Goal: Task Accomplishment & Management: Manage account settings

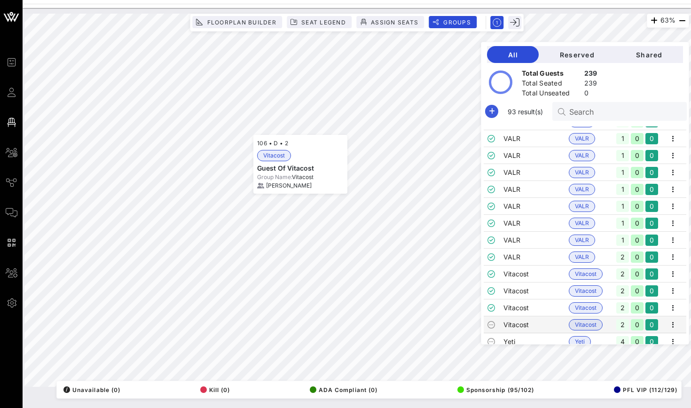
scroll to position [1371, 0]
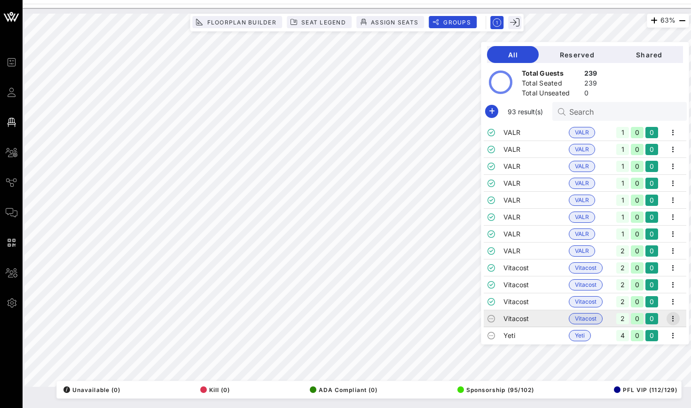
click at [674, 316] on icon "button" at bounding box center [672, 318] width 11 height 11
click at [654, 330] on div "Edit" at bounding box center [660, 334] width 29 height 15
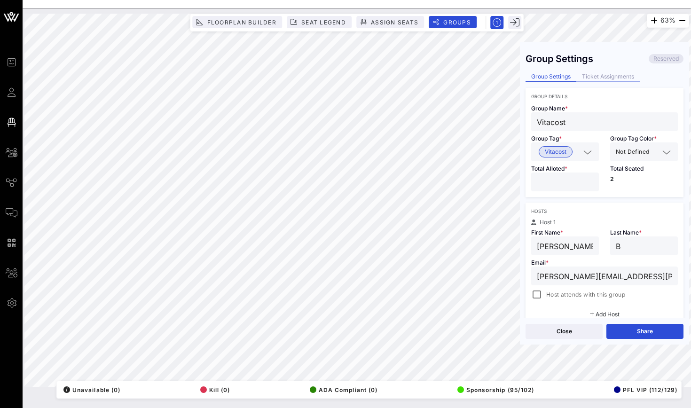
click at [607, 74] on div "Ticket Assignments" at bounding box center [607, 77] width 63 height 10
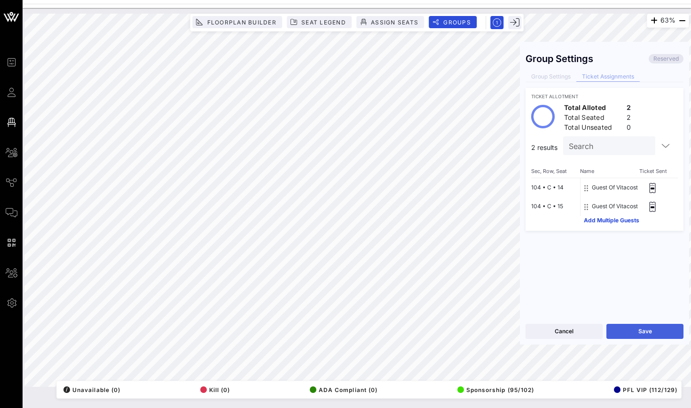
click at [625, 330] on button "Save" at bounding box center [644, 331] width 77 height 15
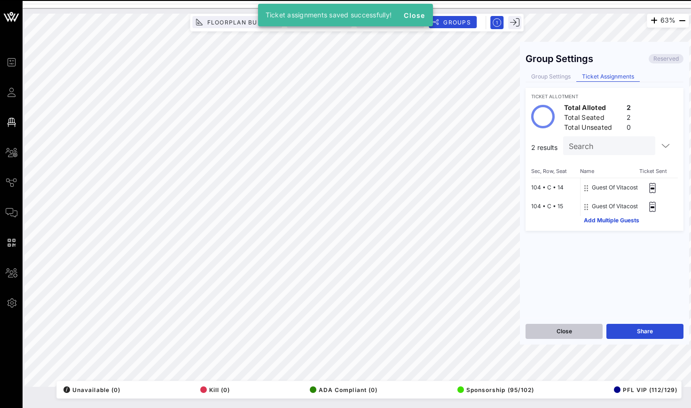
click at [578, 334] on button "Close" at bounding box center [563, 331] width 77 height 15
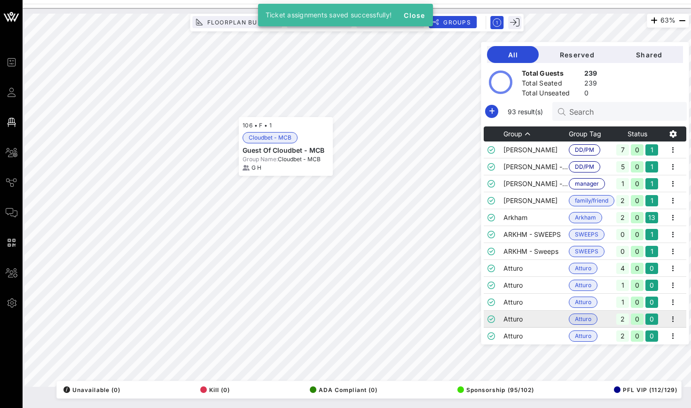
scroll to position [236, 0]
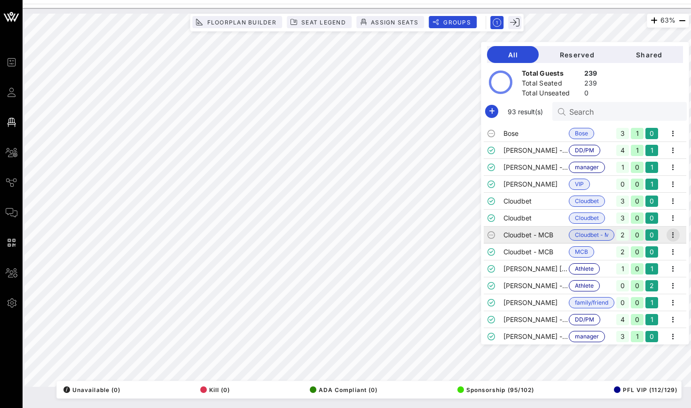
click at [674, 233] on icon "button" at bounding box center [672, 234] width 11 height 11
click at [657, 255] on div "Edit" at bounding box center [660, 250] width 29 height 15
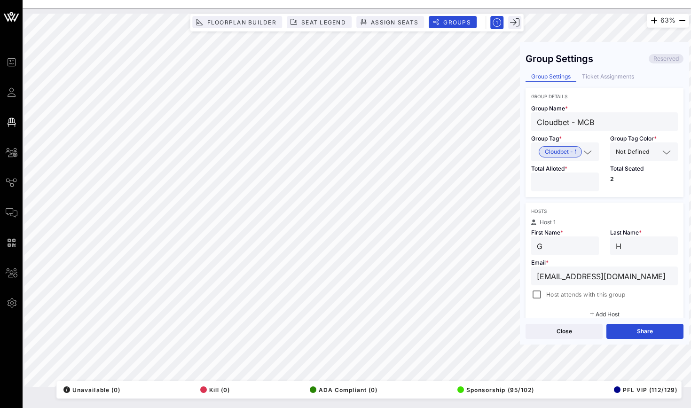
click at [598, 66] on div "Group Settings Reserved Group Settings Ticket Assignments Group Details Group N…" at bounding box center [604, 182] width 169 height 270
click at [592, 81] on div "Ticket Assignments" at bounding box center [607, 77] width 63 height 10
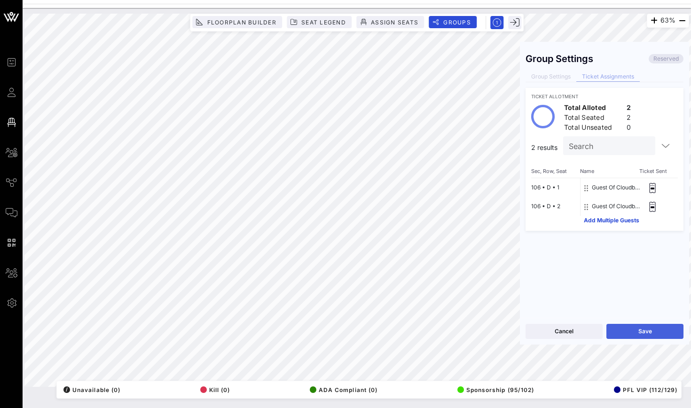
click at [630, 328] on button "Save" at bounding box center [644, 331] width 77 height 15
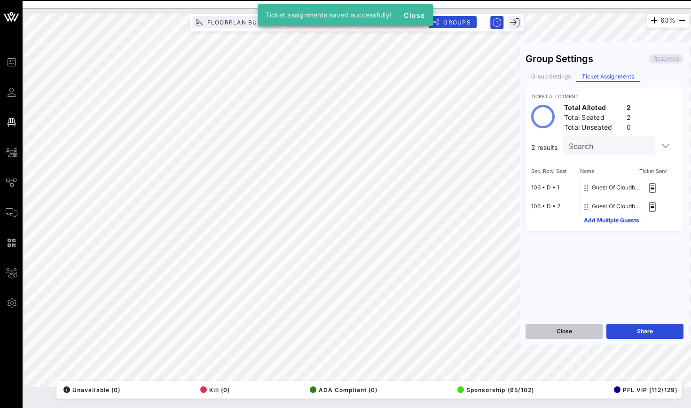
click at [560, 330] on button "Close" at bounding box center [563, 331] width 77 height 15
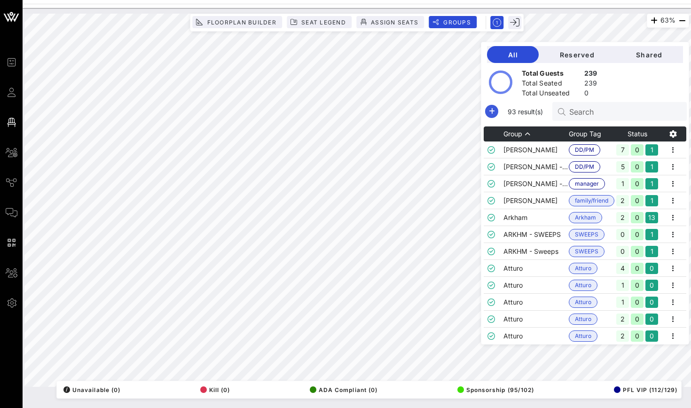
click at [489, 116] on icon "button" at bounding box center [491, 111] width 11 height 11
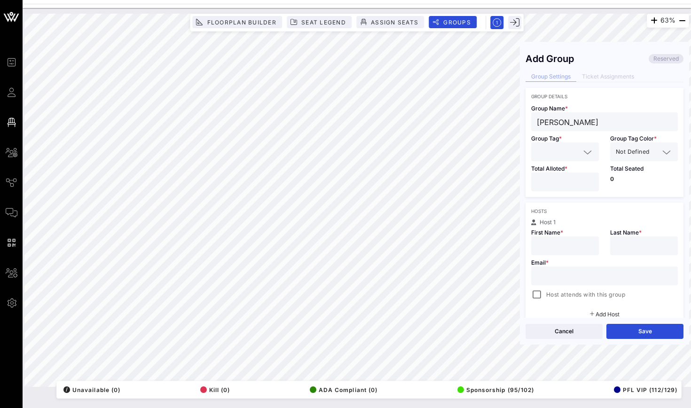
type input "[PERSON_NAME]"
click at [553, 157] on input "text" at bounding box center [558, 152] width 43 height 12
type input "Swae"
click at [561, 177] on span "[PERSON_NAME]" at bounding box center [568, 175] width 46 height 10
click at [558, 182] on input "number" at bounding box center [565, 182] width 56 height 12
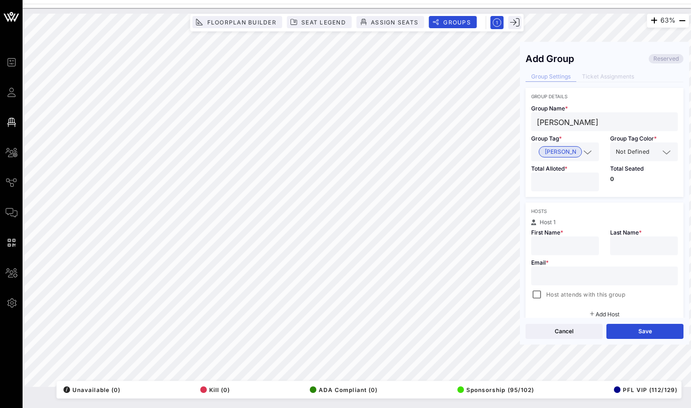
type input "*"
type input "Zach"
click at [623, 230] on span "Last Name *" at bounding box center [625, 232] width 31 height 7
type input "A"
type input "Zach"
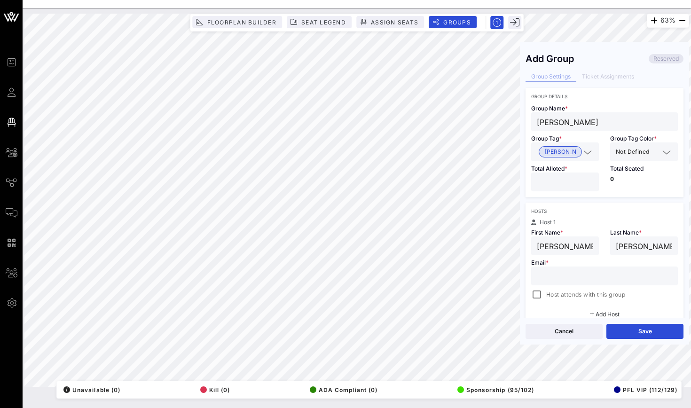
type input "A"
click at [658, 328] on button "Save" at bounding box center [644, 331] width 77 height 15
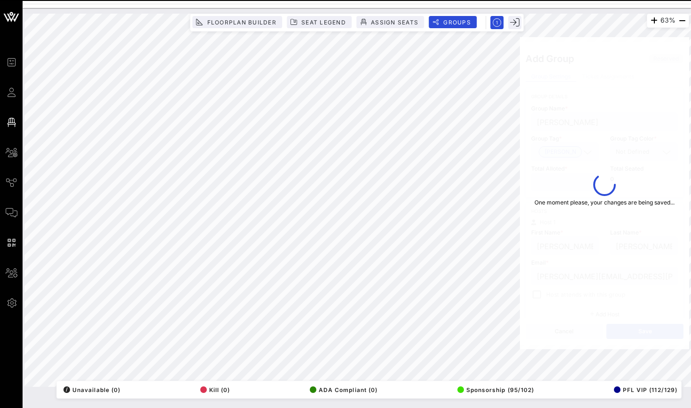
type input "zach.iser@unitedtalent.com"
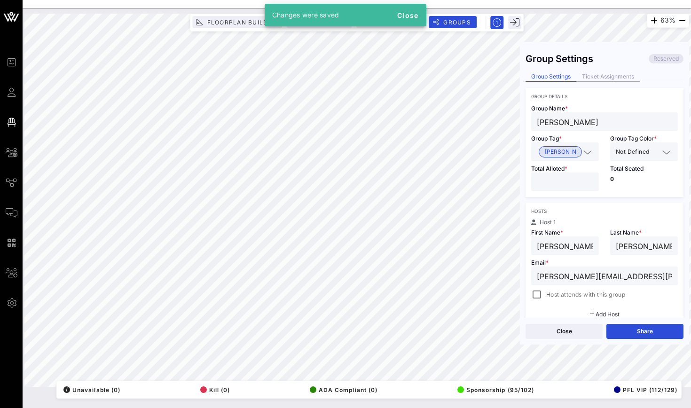
click at [619, 79] on div "Ticket Assignments" at bounding box center [607, 77] width 63 height 10
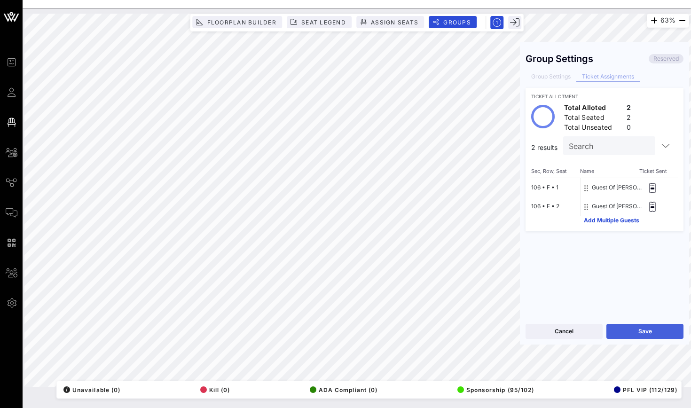
click at [629, 332] on button "Save" at bounding box center [644, 331] width 77 height 15
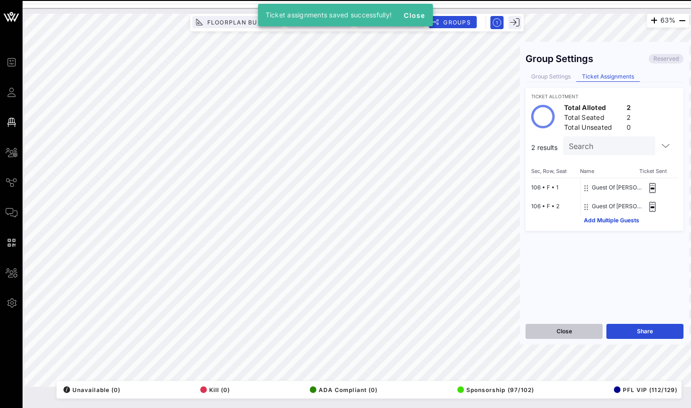
click at [579, 332] on button "Close" at bounding box center [563, 331] width 77 height 15
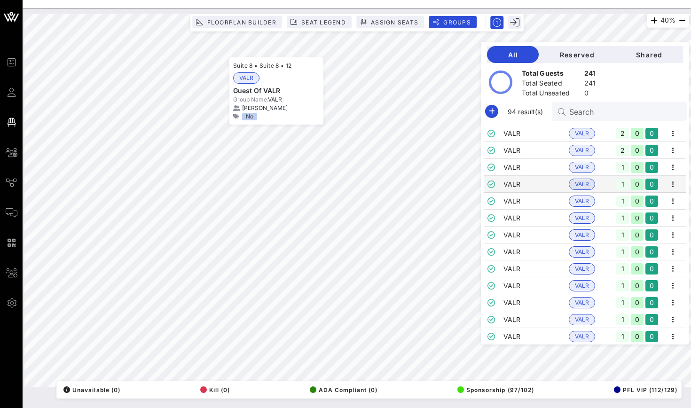
scroll to position [1200, 0]
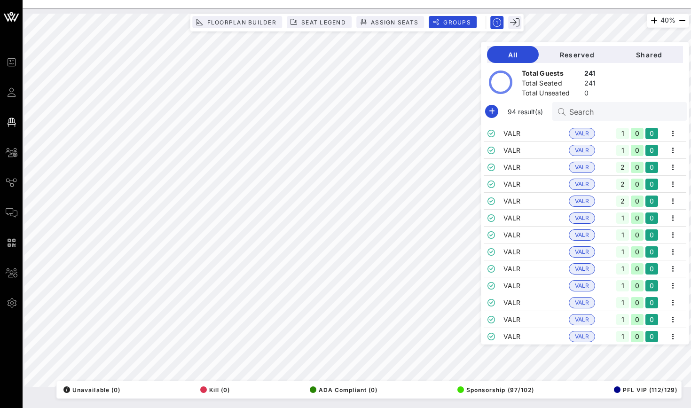
click at [591, 111] on input "Search" at bounding box center [624, 111] width 110 height 12
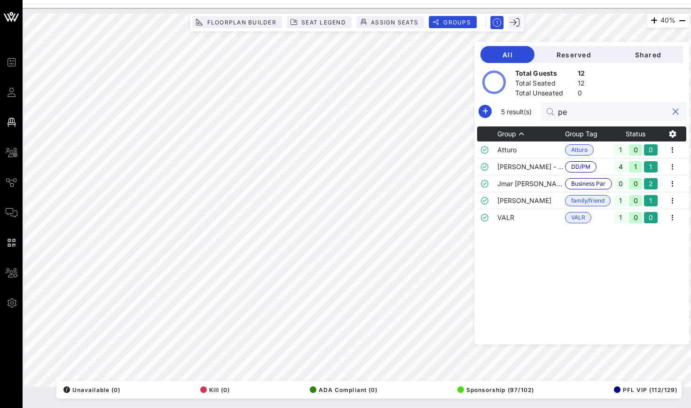
scroll to position [0, 0]
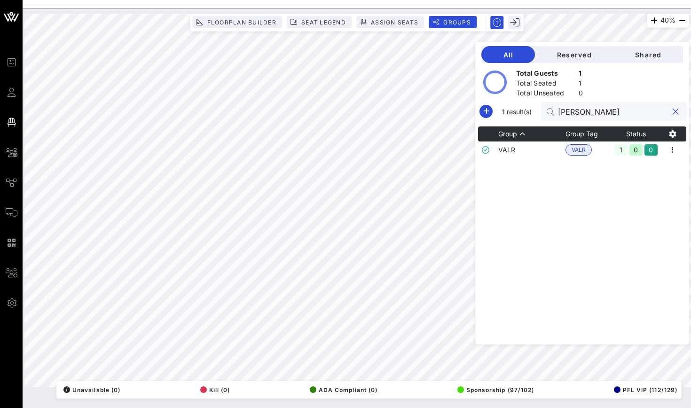
type input "Peter"
drag, startPoint x: 585, startPoint y: 127, endPoint x: 535, endPoint y: 148, distance: 53.9
click at [535, 148] on td "VALR" at bounding box center [531, 149] width 67 height 17
click at [585, 112] on input "Peter" at bounding box center [613, 111] width 110 height 12
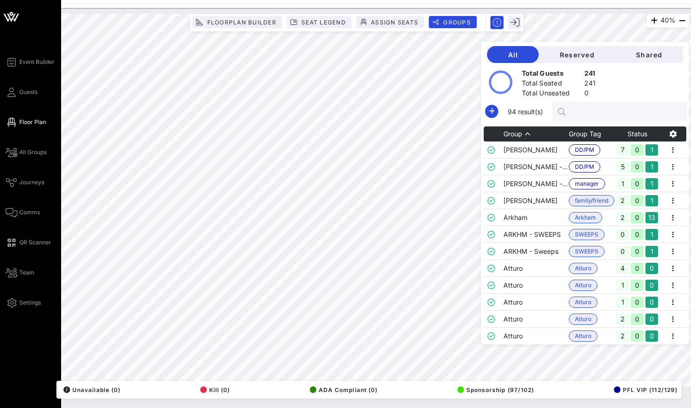
click at [8, 26] on icon at bounding box center [11, 17] width 23 height 23
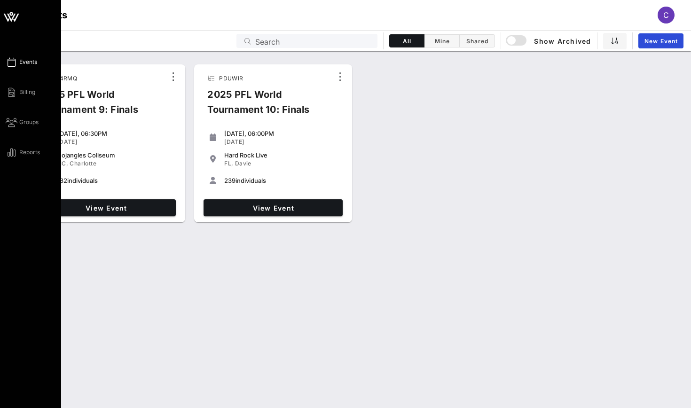
click at [15, 22] on icon at bounding box center [11, 17] width 23 height 23
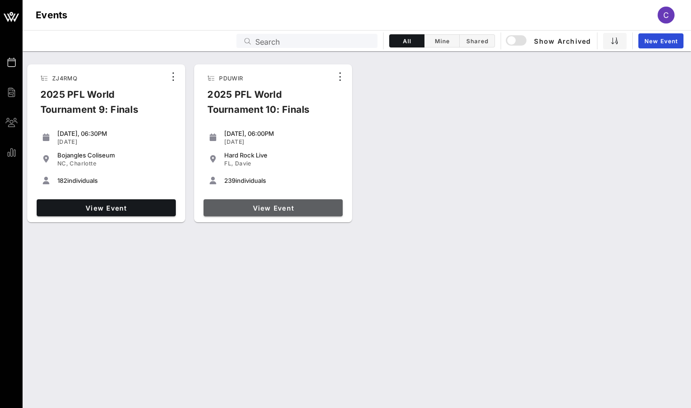
click at [241, 214] on link "View Event" at bounding box center [272, 207] width 139 height 17
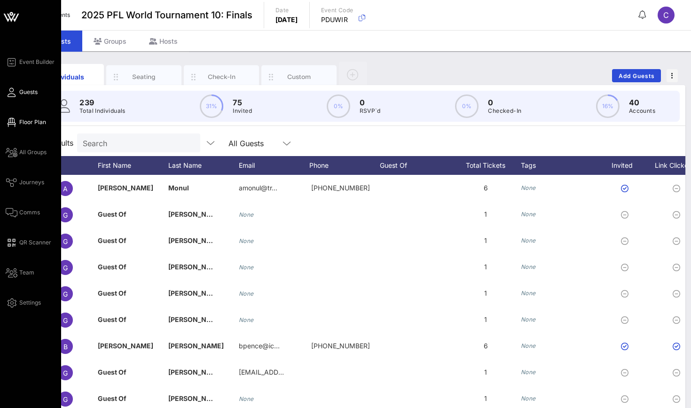
click at [12, 122] on icon at bounding box center [12, 122] width 12 height 1
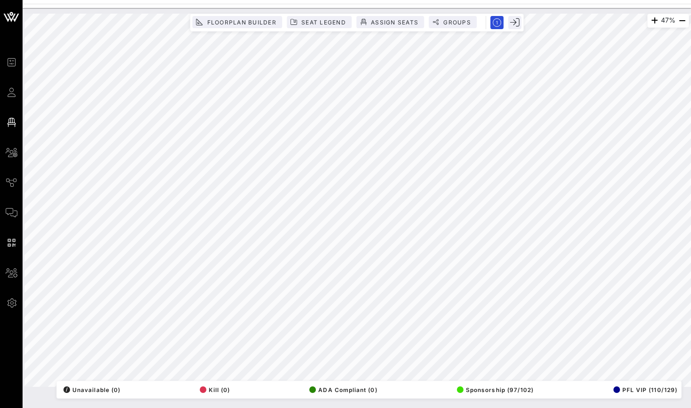
click at [447, 29] on div "Floorplan Builder Seat Legend Assign Seats Groups" at bounding box center [356, 22] width 329 height 13
click at [447, 26] on button "Groups" at bounding box center [453, 22] width 48 height 12
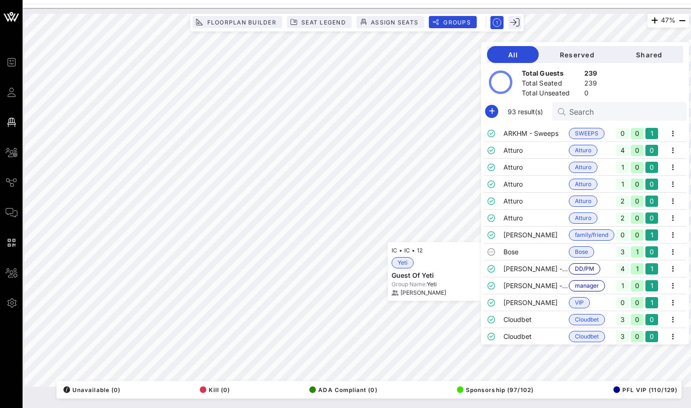
scroll to position [1371, 0]
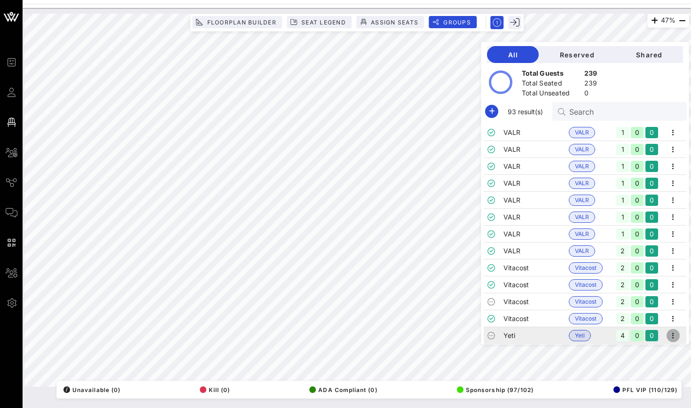
click at [672, 340] on icon "button" at bounding box center [672, 335] width 11 height 11
click at [657, 349] on div "Edit" at bounding box center [660, 352] width 29 height 8
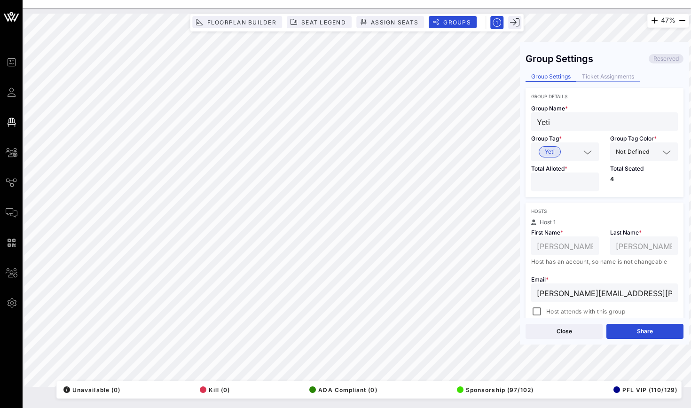
click at [599, 75] on div "Ticket Assignments" at bounding box center [607, 77] width 63 height 10
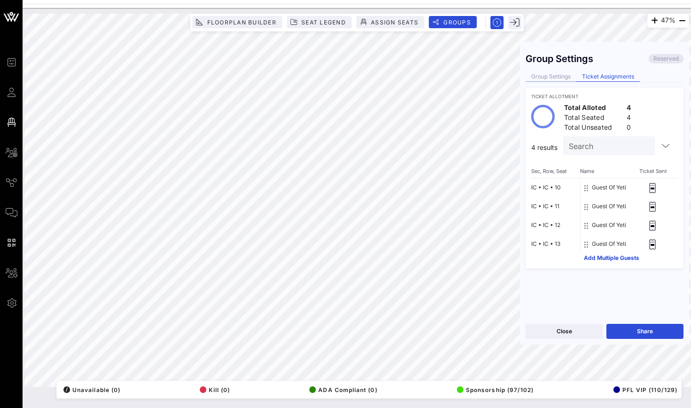
click at [553, 78] on div "Group Settings" at bounding box center [550, 77] width 51 height 10
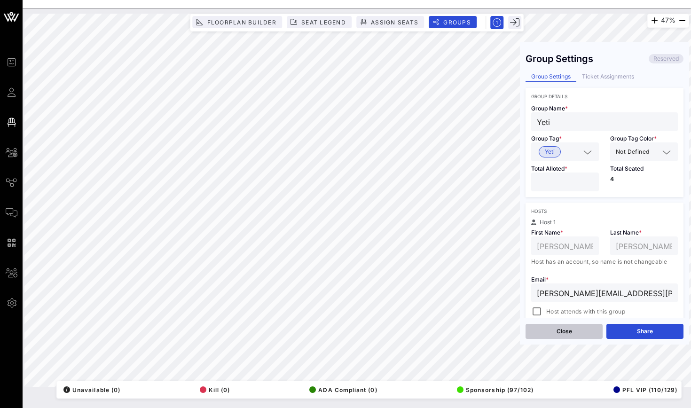
click at [559, 329] on button "Close" at bounding box center [563, 331] width 77 height 15
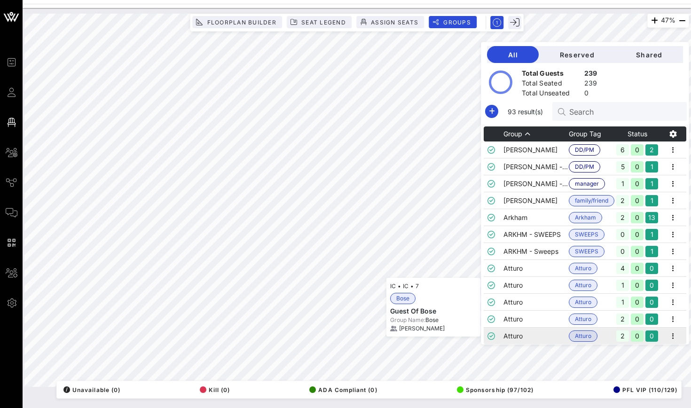
scroll to position [135, 0]
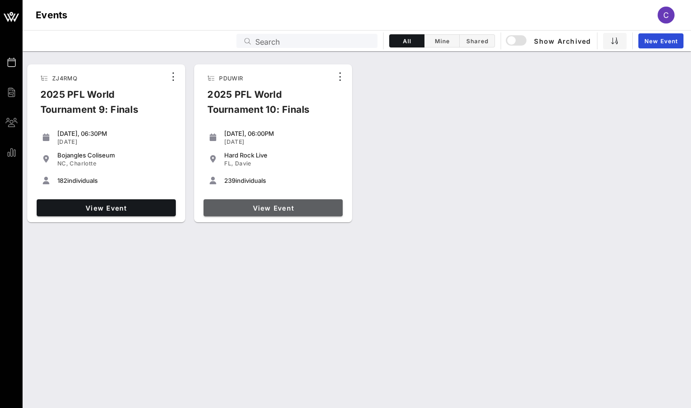
click at [276, 205] on span "View Event" at bounding box center [273, 208] width 132 height 8
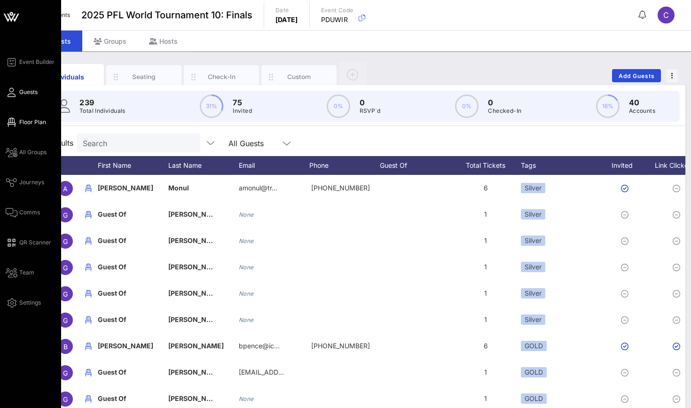
click at [16, 122] on icon at bounding box center [12, 122] width 12 height 1
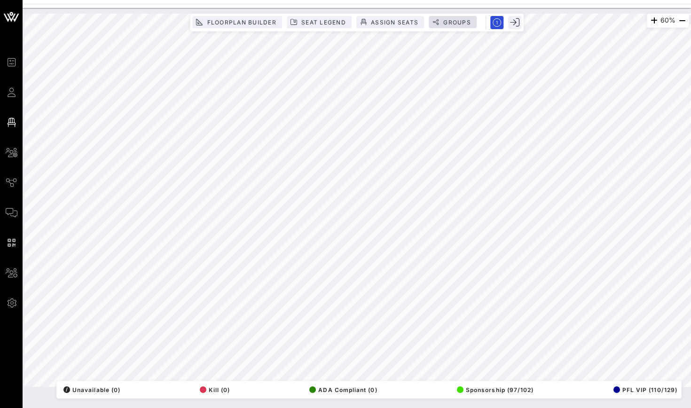
click at [440, 24] on span "Groups" at bounding box center [452, 22] width 37 height 7
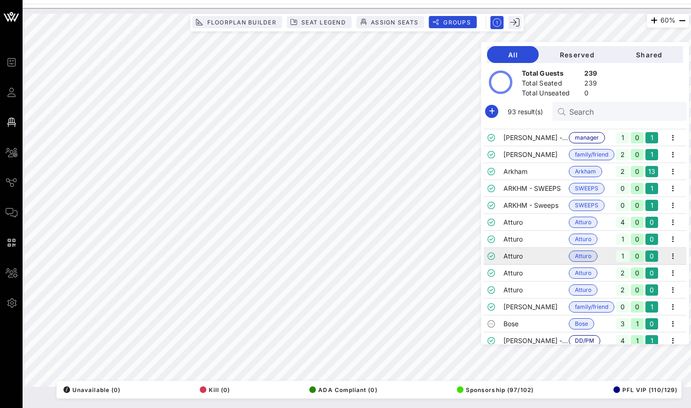
scroll to position [53, 0]
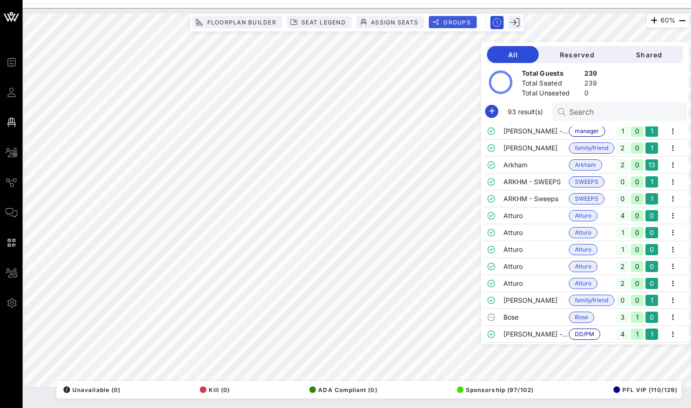
click at [450, 20] on span "Groups" at bounding box center [457, 22] width 28 height 7
